Goal: Find specific page/section: Find specific page/section

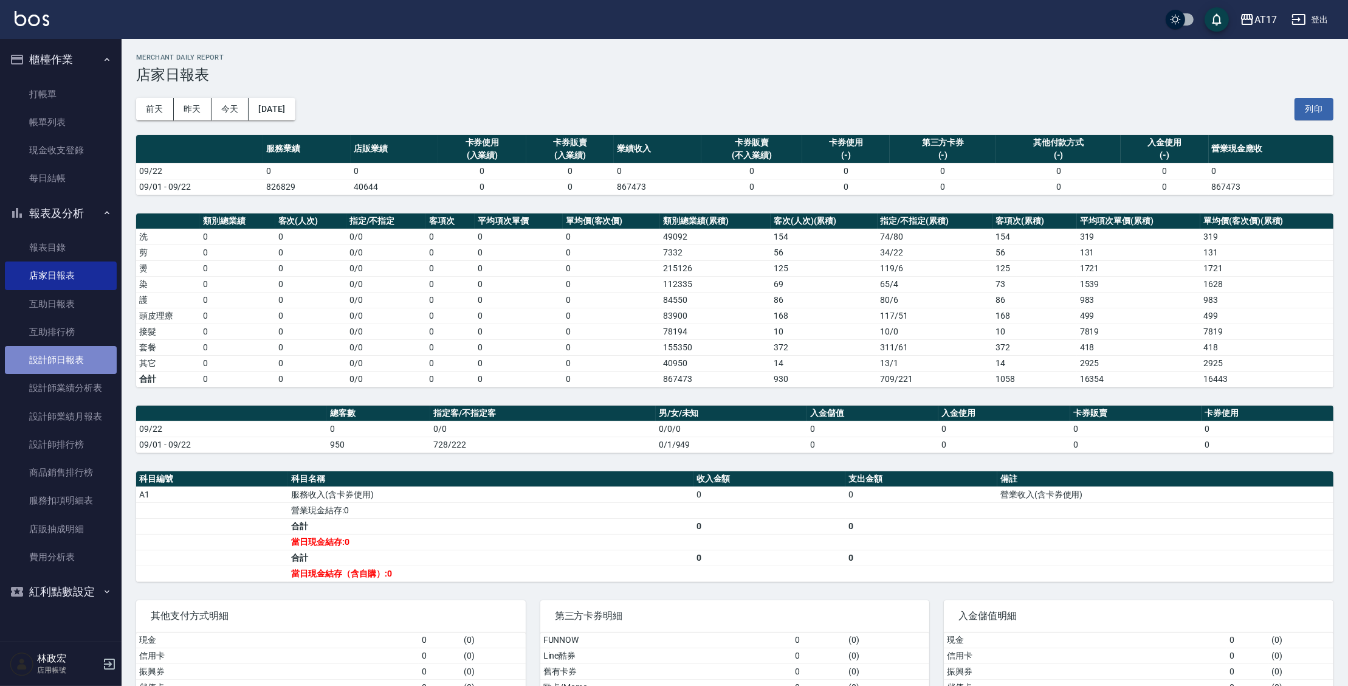
click at [66, 356] on link "設計師日報表" at bounding box center [61, 360] width 112 height 28
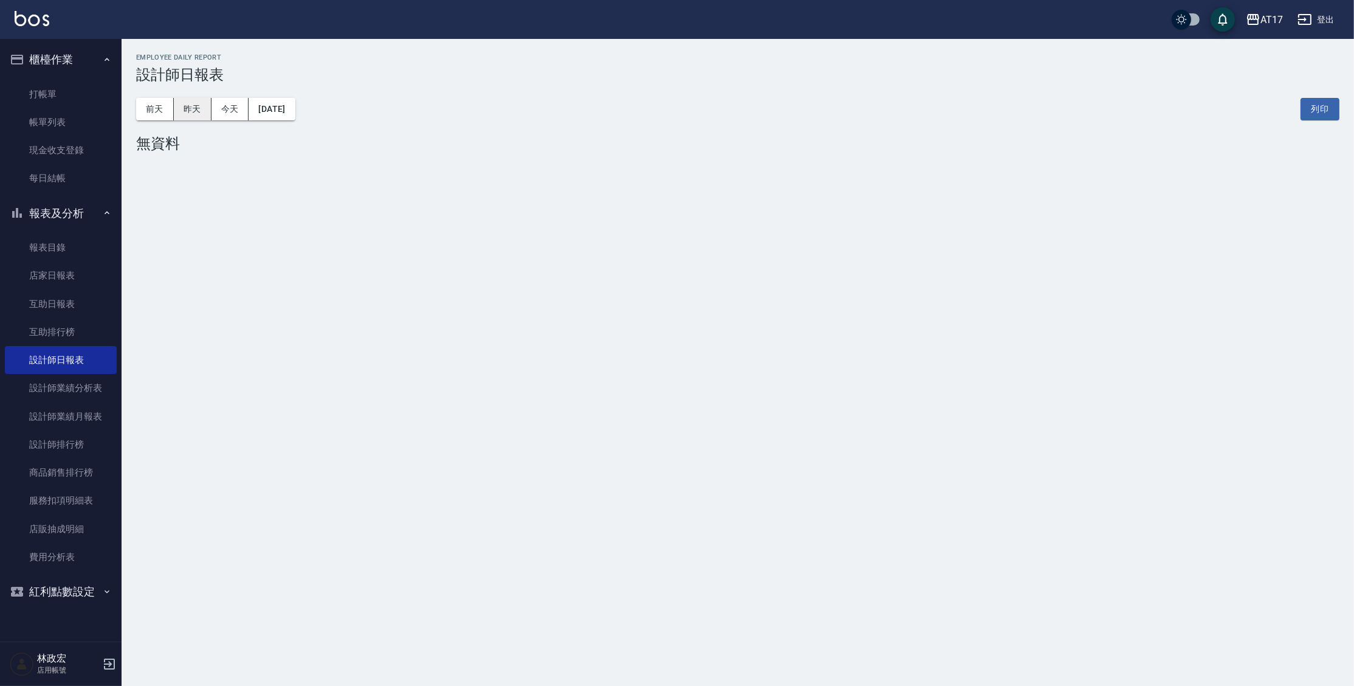
click at [187, 106] on button "昨天" at bounding box center [193, 109] width 38 height 22
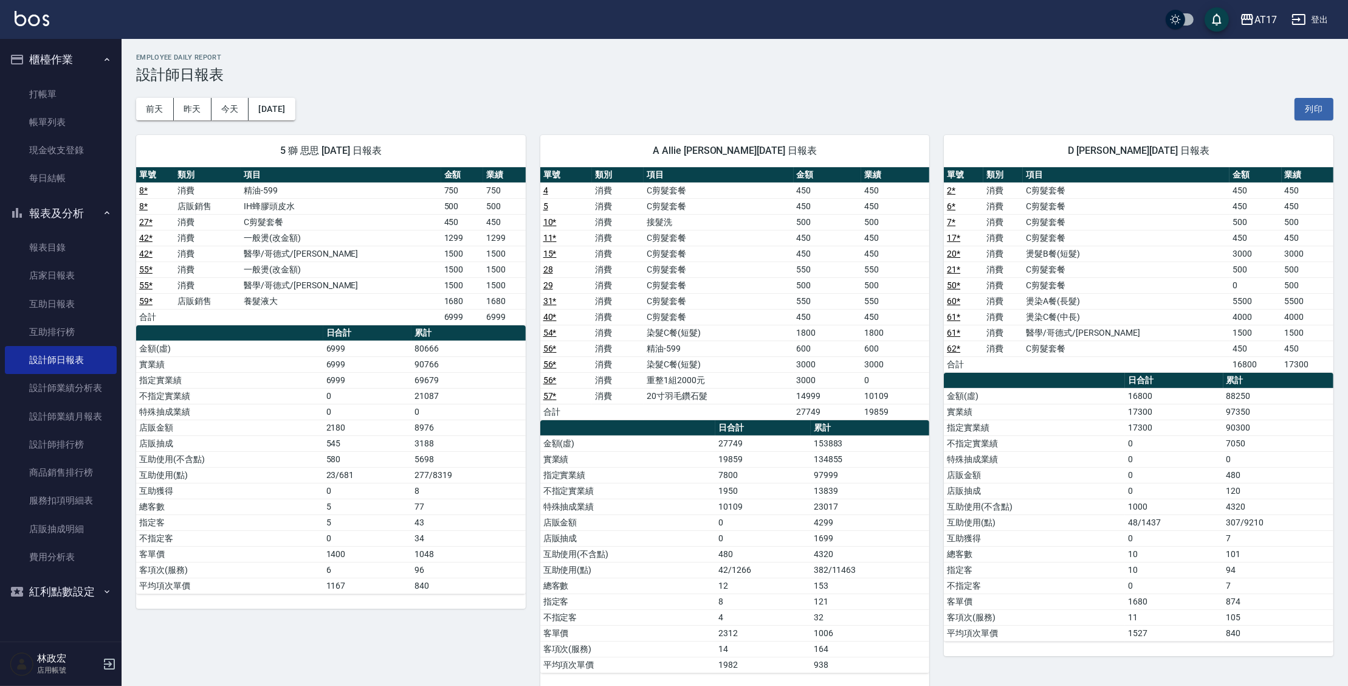
click at [21, 26] on link at bounding box center [32, 20] width 35 height 18
